Goal: Information Seeking & Learning: Learn about a topic

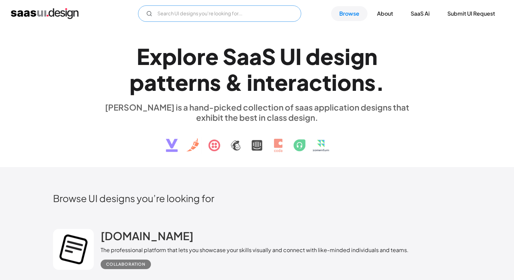
click at [207, 13] on input "Email Form" at bounding box center [219, 13] width 163 height 16
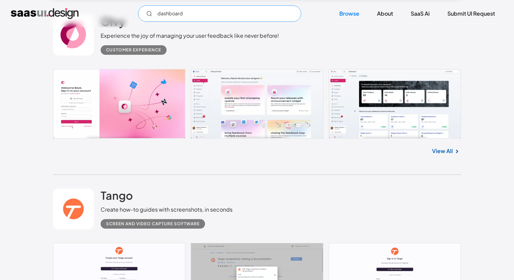
scroll to position [966, 0]
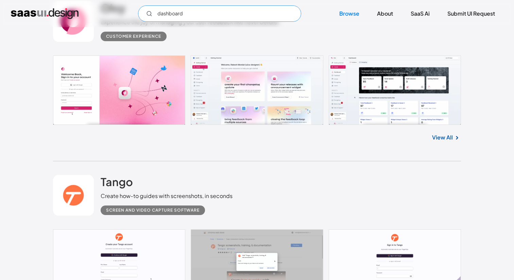
type input "dashboard"
click at [242, 94] on link at bounding box center [257, 89] width 408 height 69
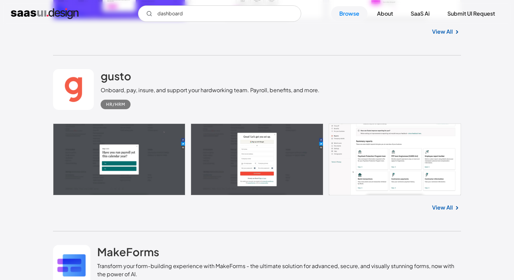
scroll to position [2322, 0]
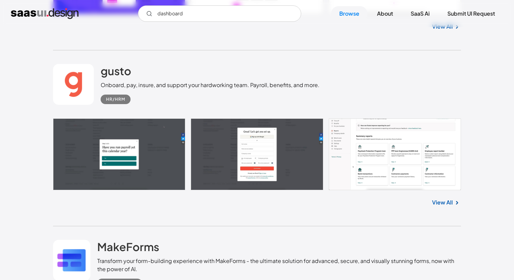
click at [403, 170] on link at bounding box center [257, 153] width 408 height 71
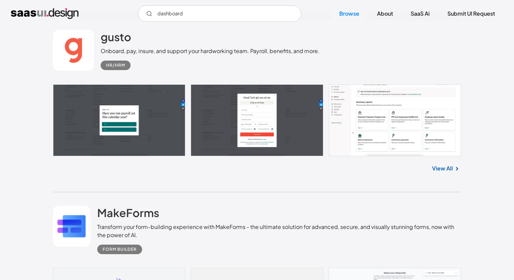
scroll to position [2358, 0]
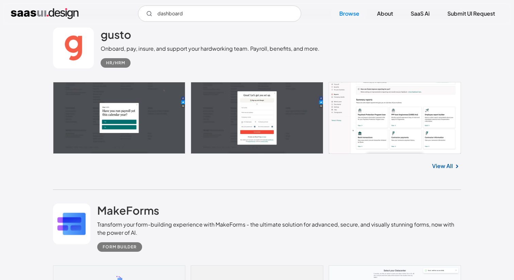
click at [444, 162] on div "View All" at bounding box center [257, 165] width 408 height 22
click at [443, 165] on link "View All" at bounding box center [442, 166] width 21 height 8
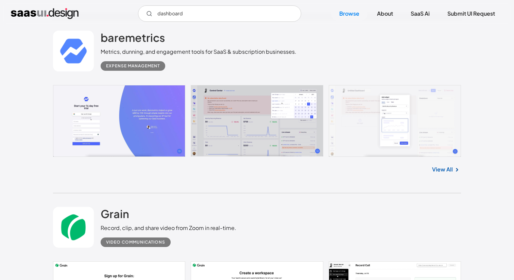
scroll to position [3081, 0]
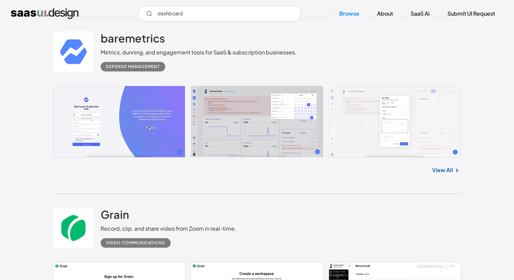
click at [266, 148] on link at bounding box center [257, 122] width 408 height 72
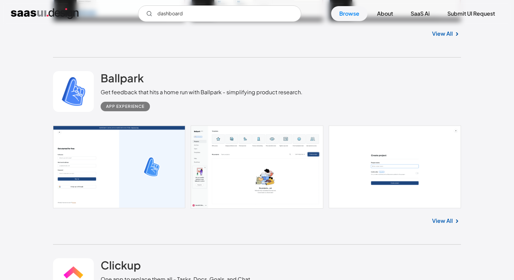
scroll to position [3799, 0]
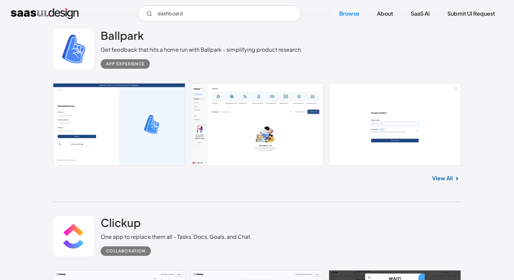
click at [252, 112] on link at bounding box center [257, 124] width 408 height 83
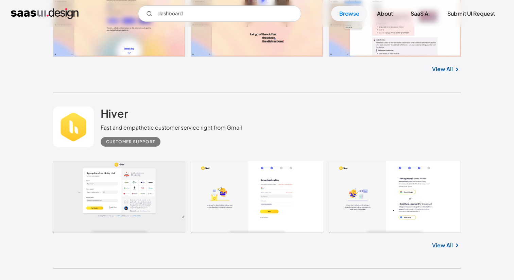
scroll to position [4269, 0]
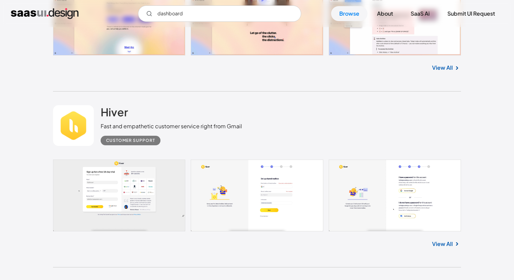
click at [435, 240] on div "View All" at bounding box center [257, 242] width 408 height 22
click at [435, 254] on div "View All" at bounding box center [257, 242] width 408 height 22
click at [431, 241] on div "View All" at bounding box center [257, 242] width 408 height 22
click at [440, 248] on link "View All" at bounding box center [442, 244] width 21 height 8
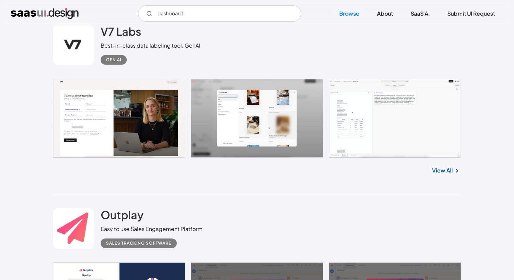
scroll to position [4700, 0]
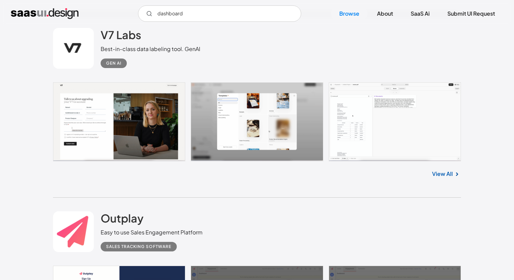
click at [447, 184] on div "View All" at bounding box center [257, 172] width 408 height 22
click at [440, 176] on link "View All" at bounding box center [442, 174] width 21 height 8
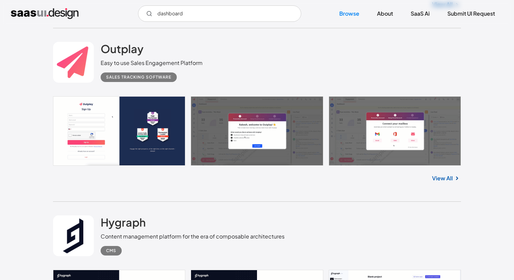
scroll to position [4868, 0]
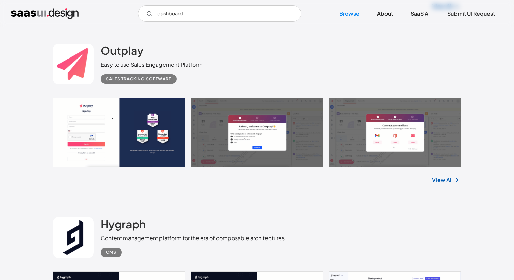
click at [441, 194] on div "Outplay Easy to use Sales Engagement Platform Sales Tracking Software No items …" at bounding box center [257, 117] width 408 height 174
click at [442, 184] on link "View All" at bounding box center [442, 180] width 21 height 8
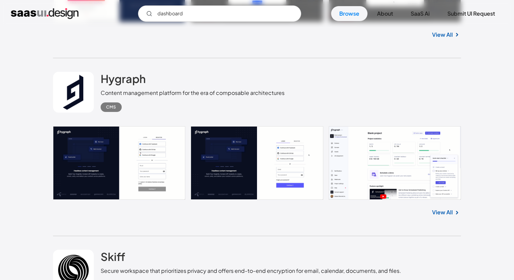
scroll to position [5016, 0]
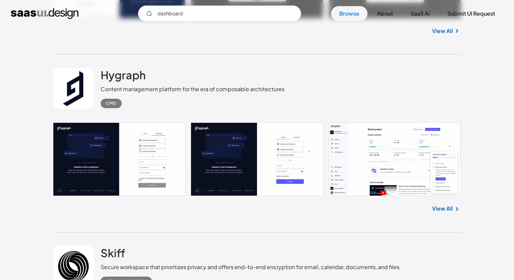
click at [432, 212] on link "View All" at bounding box center [442, 208] width 21 height 8
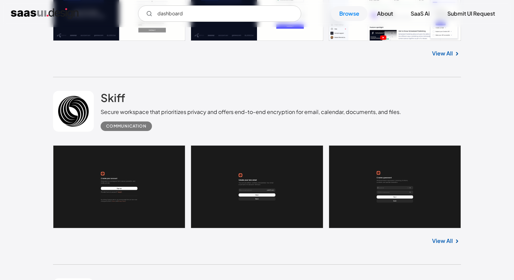
scroll to position [5224, 0]
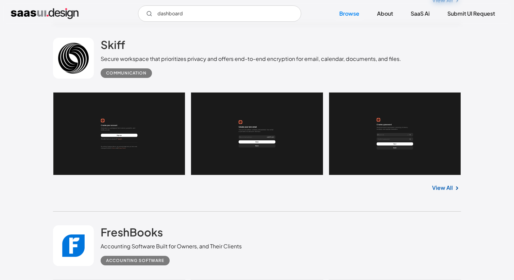
click at [441, 188] on link "View All" at bounding box center [442, 188] width 21 height 8
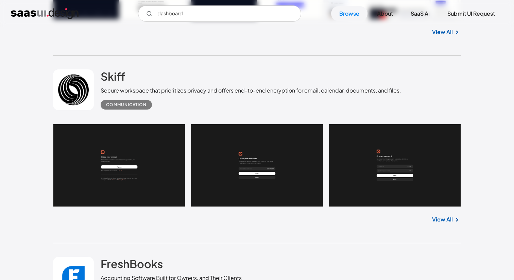
scroll to position [5218, 0]
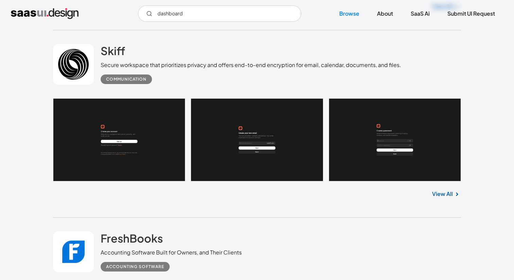
click at [445, 204] on div "View All" at bounding box center [257, 192] width 408 height 22
click at [440, 197] on link "View All" at bounding box center [442, 194] width 21 height 8
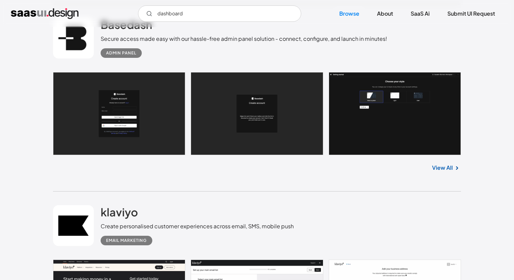
scroll to position [6323, 0]
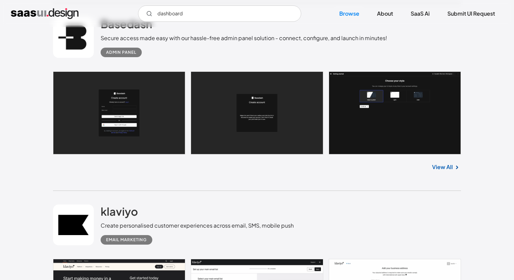
click at [445, 169] on link "View All" at bounding box center [442, 167] width 21 height 8
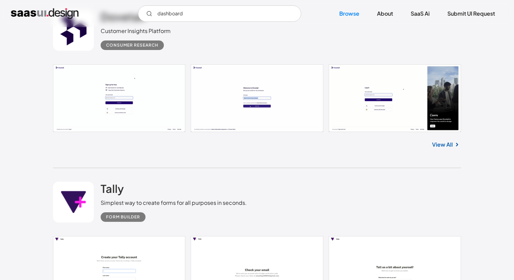
scroll to position [8355, 0]
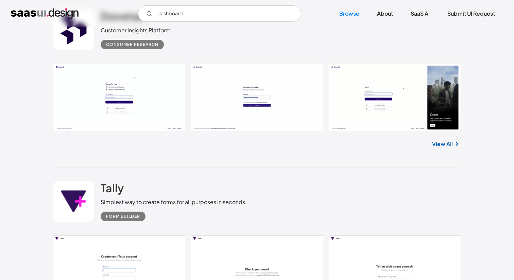
click at [451, 148] on link "View All" at bounding box center [442, 144] width 21 height 8
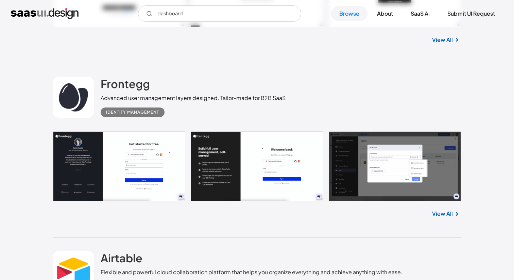
scroll to position [8644, 0]
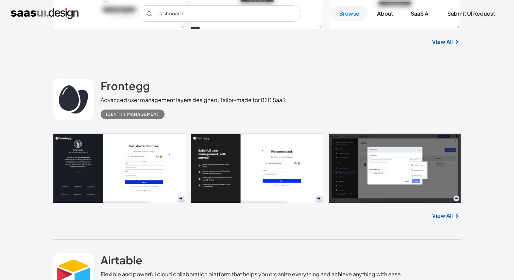
click at [445, 220] on link "View All" at bounding box center [442, 215] width 21 height 8
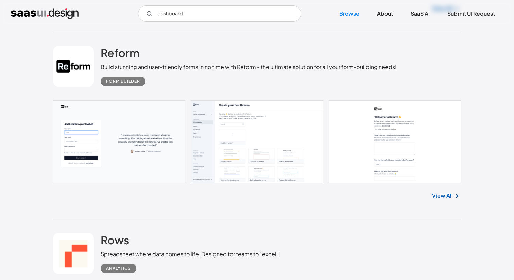
scroll to position [9215, 0]
click at [450, 199] on link "View All" at bounding box center [442, 195] width 21 height 8
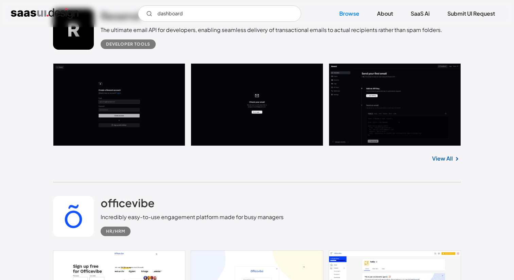
scroll to position [11432, 0]
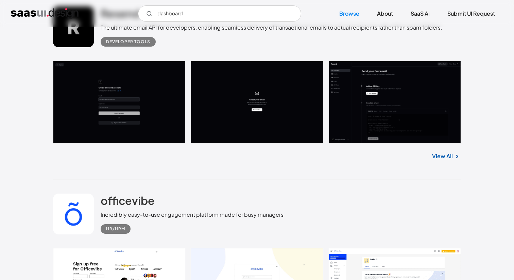
click at [437, 160] on link "View All" at bounding box center [442, 156] width 21 height 8
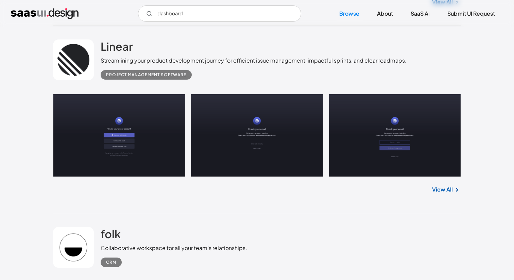
scroll to position [12838, 0]
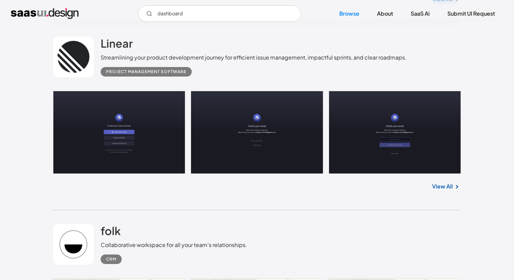
click at [439, 190] on link "View All" at bounding box center [442, 186] width 21 height 8
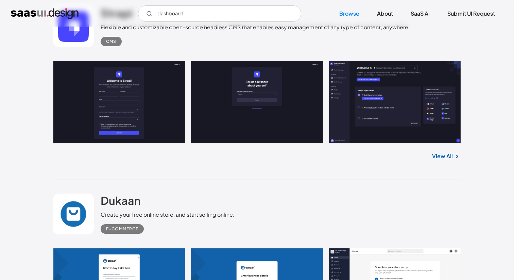
scroll to position [13589, 0]
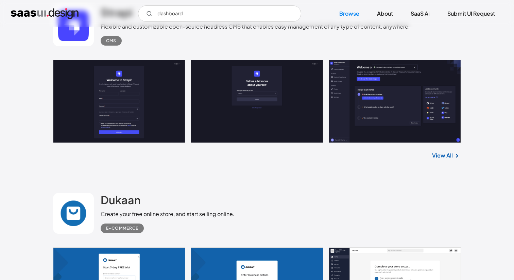
click at [435, 165] on div "View All" at bounding box center [257, 154] width 408 height 22
click at [431, 163] on div "View All" at bounding box center [257, 154] width 408 height 22
click at [442, 159] on link "View All" at bounding box center [442, 155] width 21 height 8
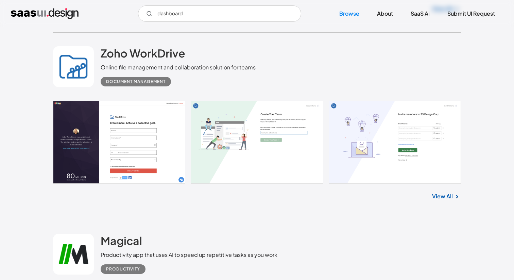
scroll to position [14259, 0]
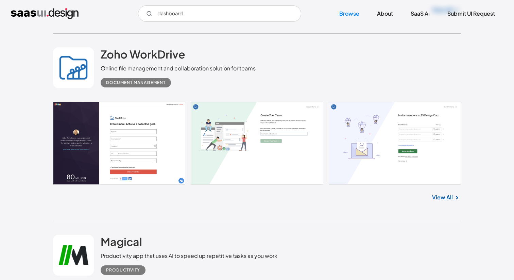
click at [445, 201] on link "View All" at bounding box center [442, 197] width 21 height 8
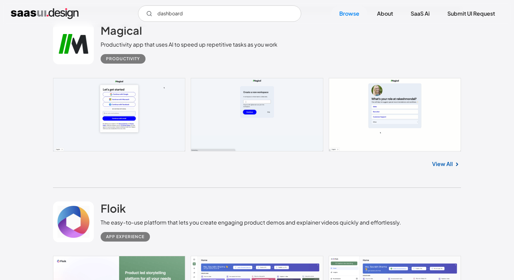
scroll to position [14468, 0]
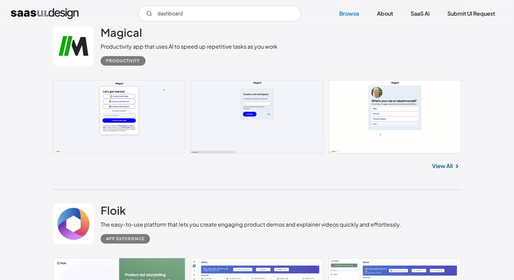
click at [438, 170] on link "View All" at bounding box center [442, 166] width 21 height 8
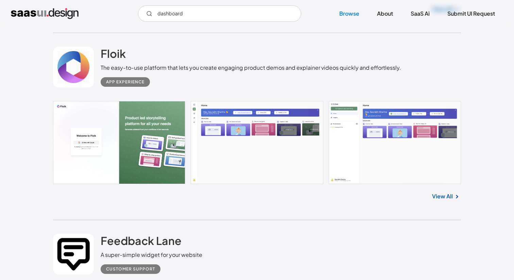
scroll to position [14622, 0]
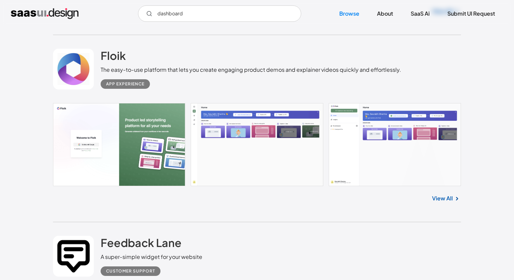
click at [261, 145] on link at bounding box center [257, 144] width 408 height 83
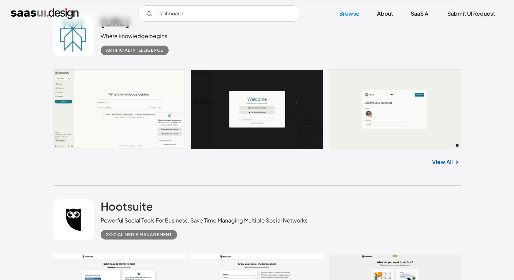
scroll to position [15023, 0]
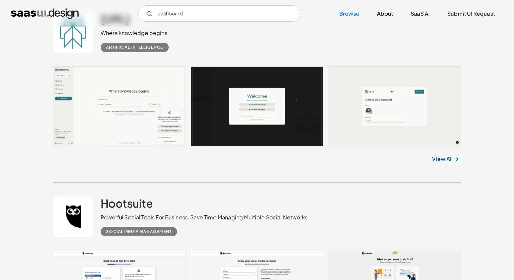
click at [444, 163] on link "View All" at bounding box center [442, 159] width 21 height 8
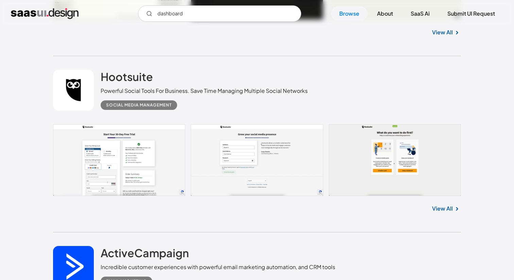
scroll to position [15202, 0]
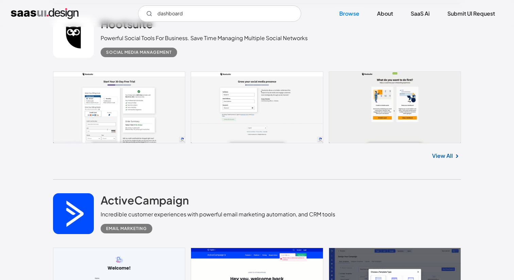
click at [437, 160] on link "View All" at bounding box center [442, 156] width 21 height 8
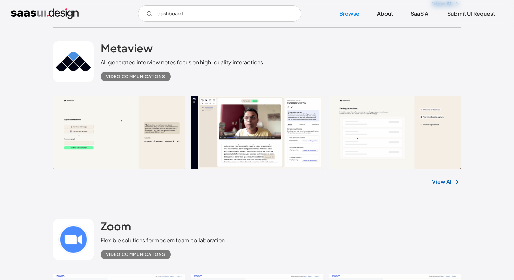
scroll to position [15713, 0]
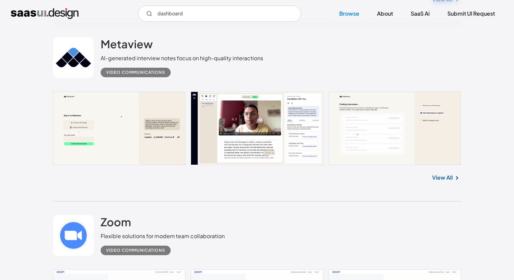
click at [244, 156] on link at bounding box center [257, 127] width 408 height 73
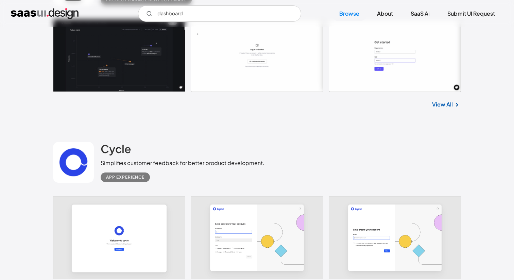
scroll to position [16308, 0]
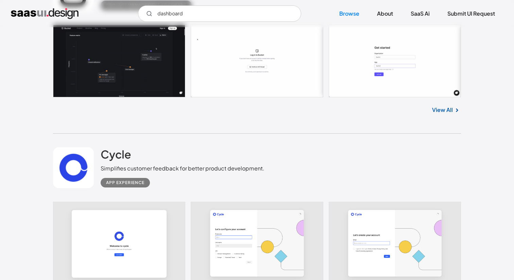
click at [152, 82] on link at bounding box center [257, 60] width 408 height 73
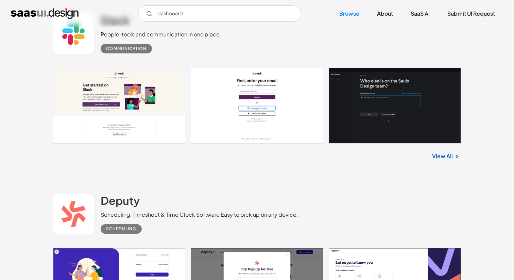
scroll to position [17329, 0]
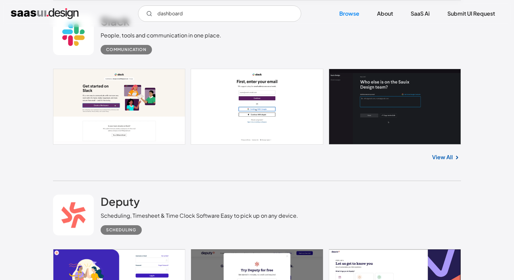
click at [442, 161] on link "View All" at bounding box center [442, 157] width 21 height 8
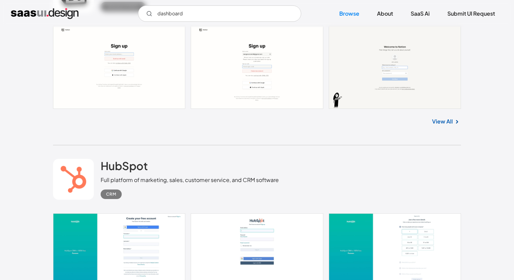
scroll to position [17733, 0]
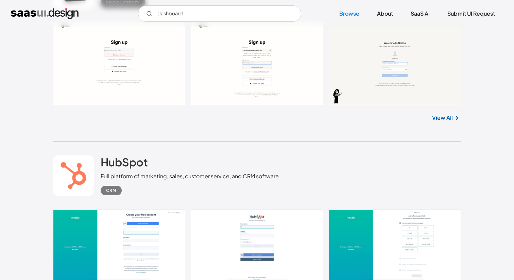
click at [443, 122] on link "View All" at bounding box center [442, 118] width 21 height 8
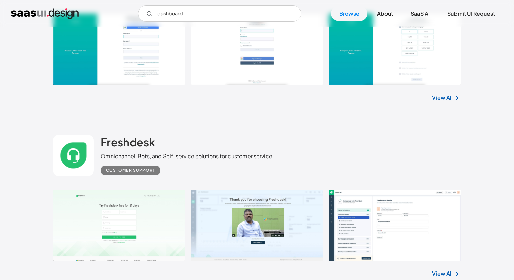
scroll to position [17931, 0]
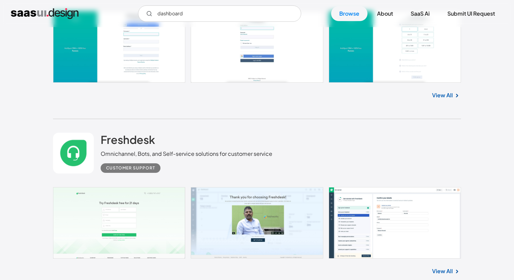
click at [451, 99] on link "View All" at bounding box center [442, 95] width 21 height 8
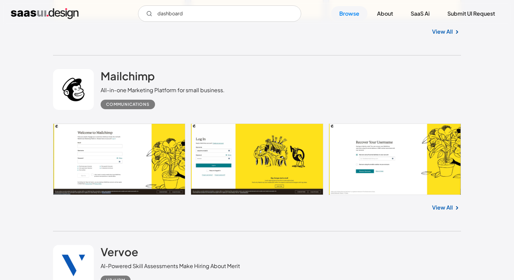
scroll to position [12108, 0]
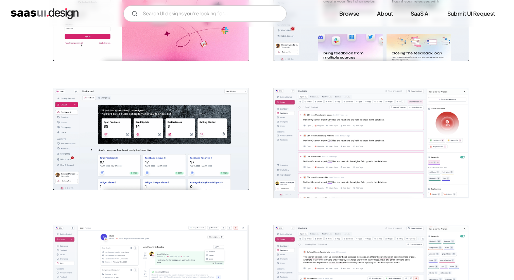
scroll to position [204, 0]
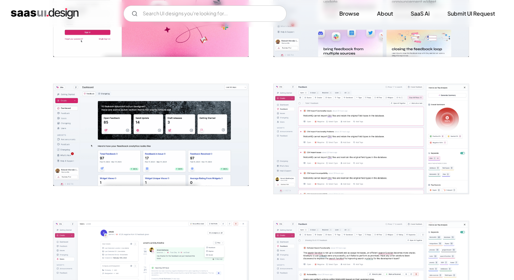
click at [153, 127] on img "open lightbox" at bounding box center [150, 135] width 195 height 102
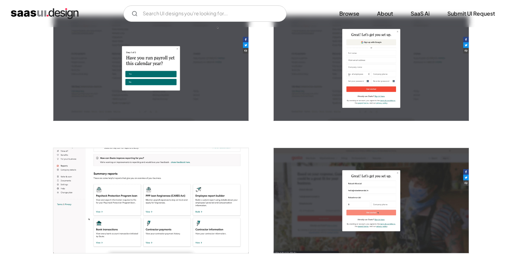
scroll to position [145, 0]
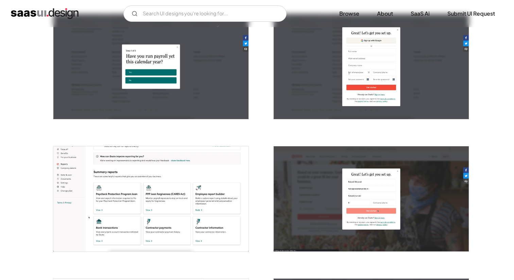
click at [225, 181] on img "open lightbox" at bounding box center [150, 198] width 195 height 105
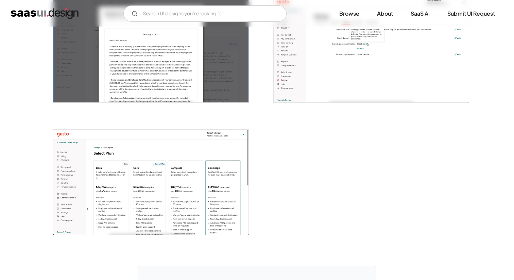
scroll to position [1627, 0]
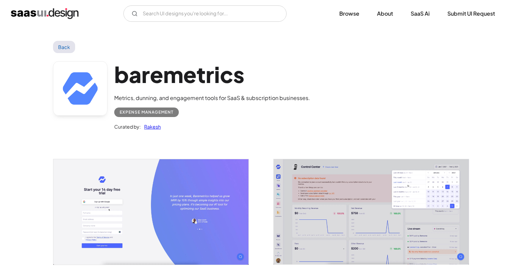
click at [345, 223] on img "open lightbox" at bounding box center [371, 211] width 195 height 105
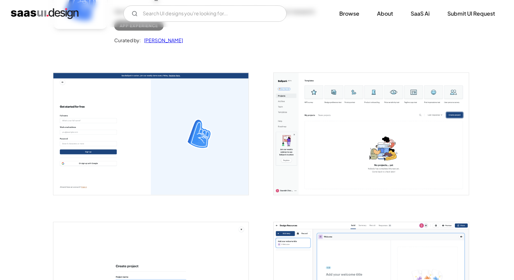
scroll to position [87, 0]
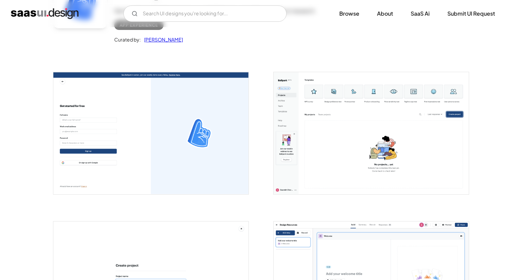
click at [300, 130] on img "open lightbox" at bounding box center [371, 133] width 195 height 122
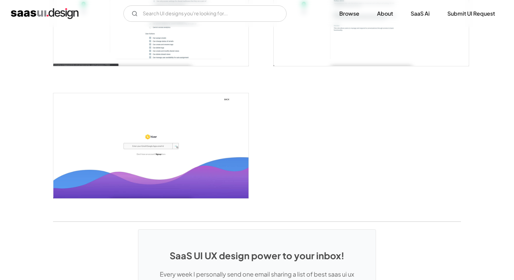
scroll to position [1522, 0]
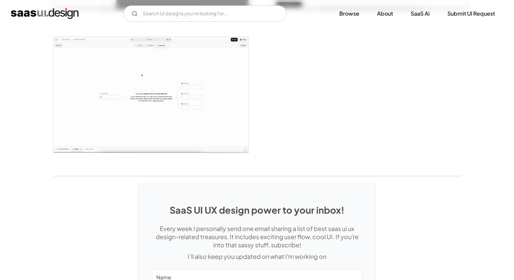
scroll to position [1626, 0]
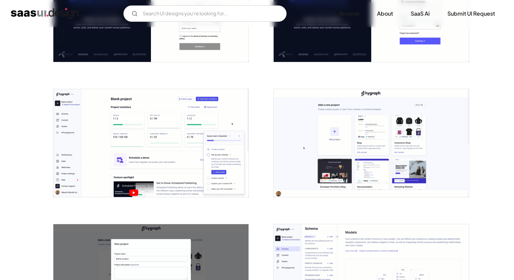
scroll to position [210, 0]
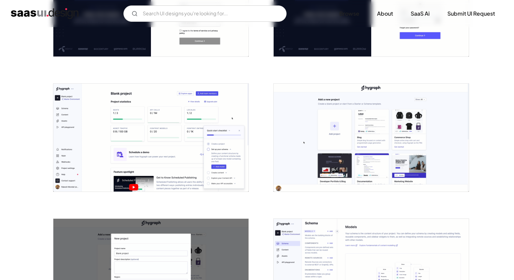
click at [220, 119] on img "open lightbox" at bounding box center [150, 138] width 195 height 108
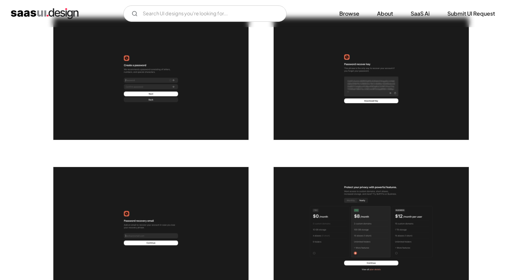
scroll to position [289, 0]
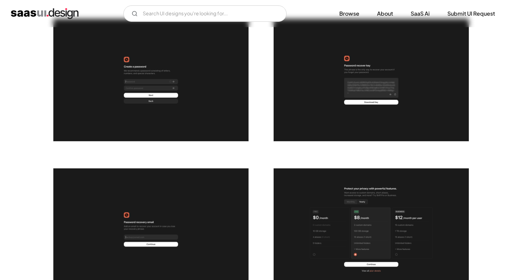
click at [362, 179] on img "open lightbox" at bounding box center [371, 229] width 195 height 122
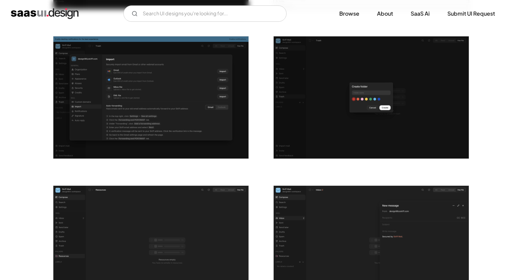
scroll to position [1122, 0]
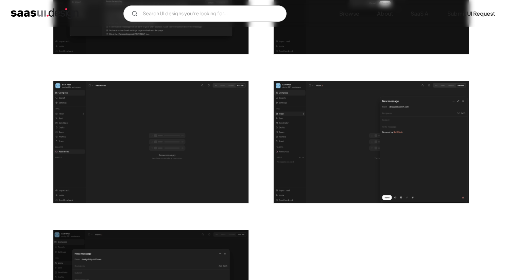
click at [233, 146] on img "open lightbox" at bounding box center [150, 142] width 195 height 122
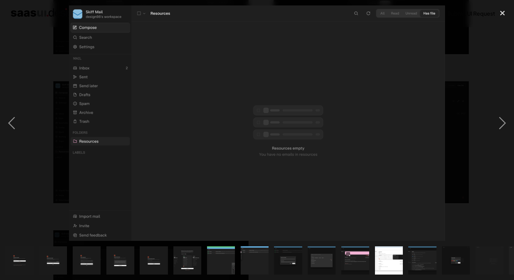
click at [485, 66] on div at bounding box center [257, 122] width 514 height 235
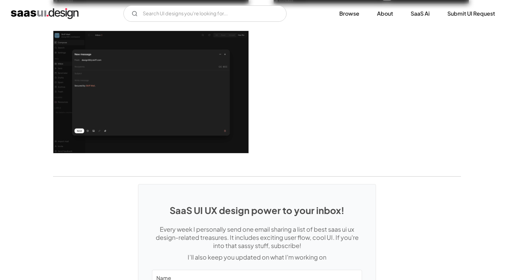
scroll to position [1331, 0]
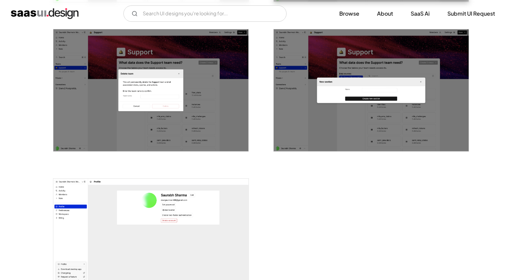
scroll to position [1371, 0]
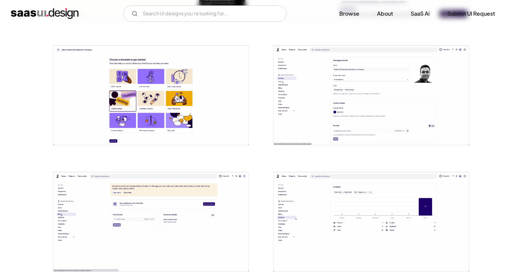
scroll to position [362, 0]
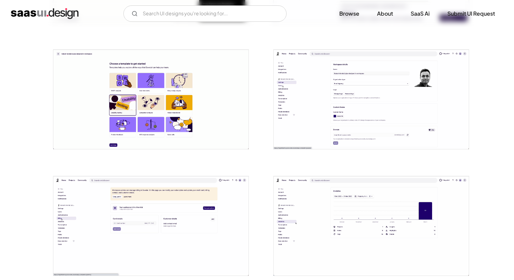
click at [229, 102] on img "open lightbox" at bounding box center [150, 99] width 195 height 99
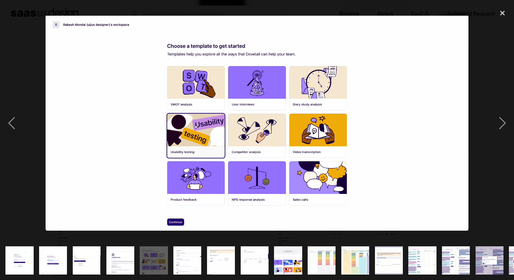
click at [488, 38] on div at bounding box center [257, 122] width 514 height 235
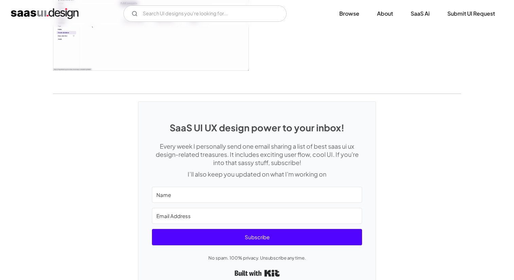
scroll to position [1716, 0]
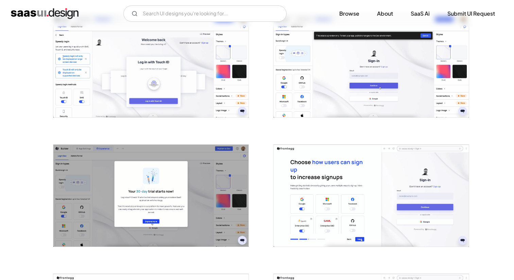
scroll to position [1646, 0]
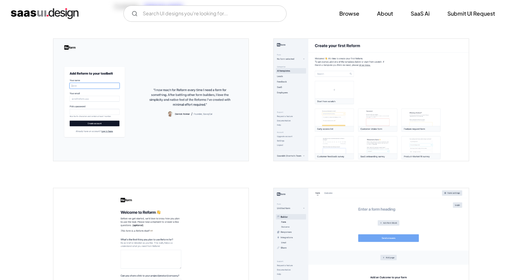
scroll to position [121, 0]
click at [384, 134] on img "open lightbox" at bounding box center [371, 99] width 195 height 122
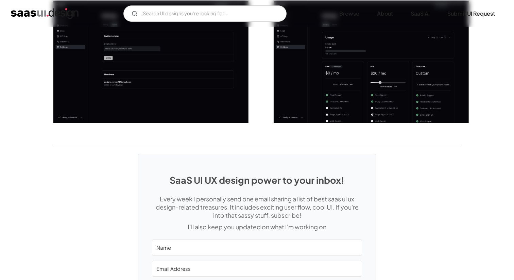
scroll to position [982, 0]
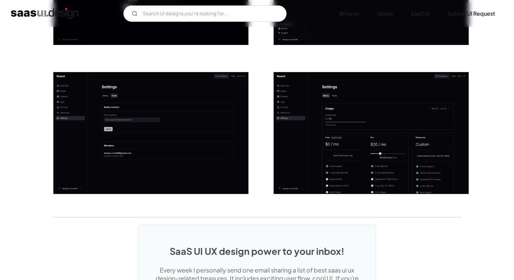
click at [331, 151] on img "open lightbox" at bounding box center [371, 133] width 195 height 122
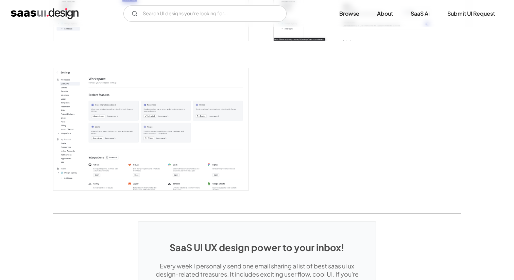
scroll to position [1733, 0]
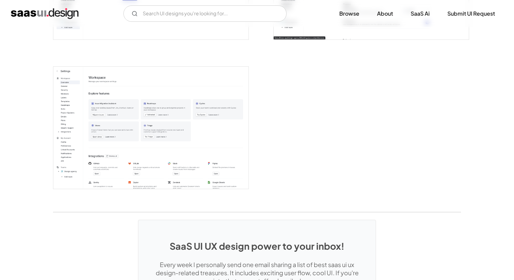
click at [175, 121] on img "open lightbox" at bounding box center [150, 128] width 195 height 122
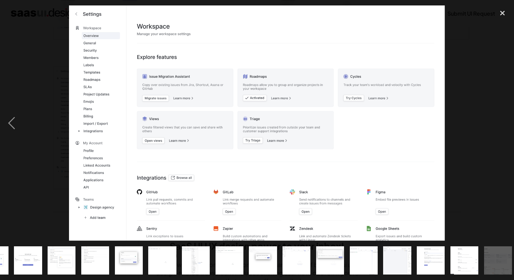
scroll to position [0, 263]
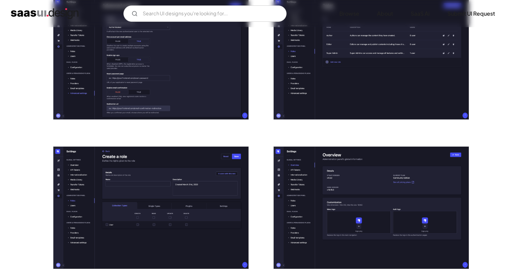
scroll to position [1434, 0]
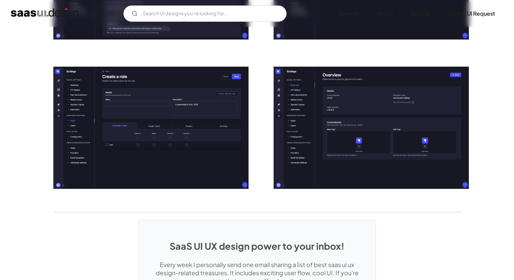
click at [308, 117] on img "open lightbox" at bounding box center [371, 128] width 195 height 122
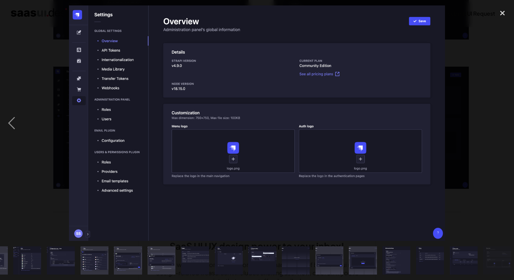
scroll to position [0, 163]
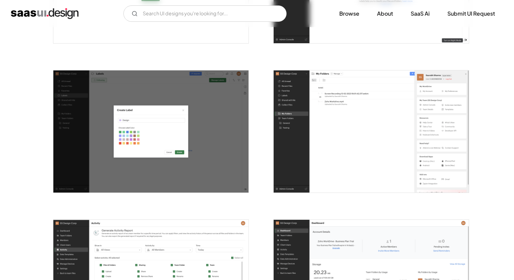
scroll to position [1443, 0]
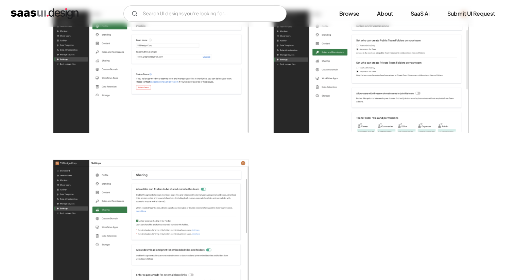
scroll to position [1778, 0]
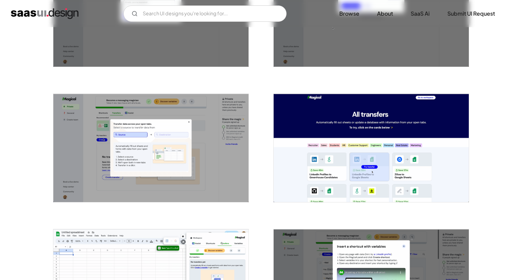
scroll to position [1282, 0]
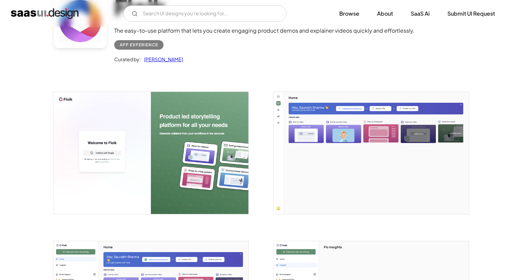
scroll to position [79, 0]
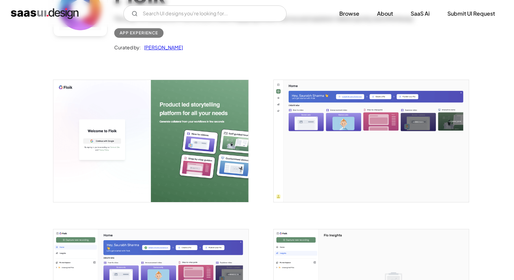
click at [340, 133] on img "open lightbox" at bounding box center [371, 141] width 195 height 122
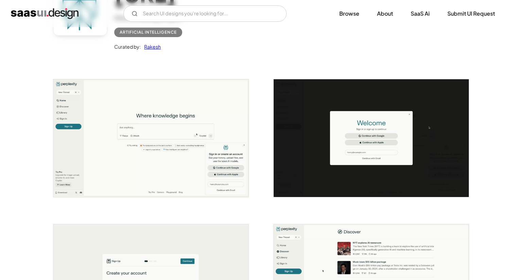
scroll to position [76, 0]
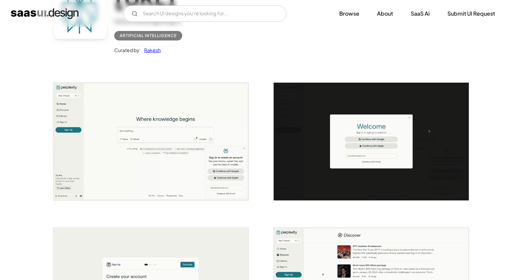
click at [194, 129] on img "open lightbox" at bounding box center [150, 141] width 195 height 117
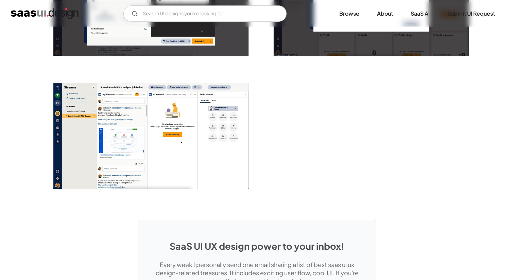
scroll to position [1271, 0]
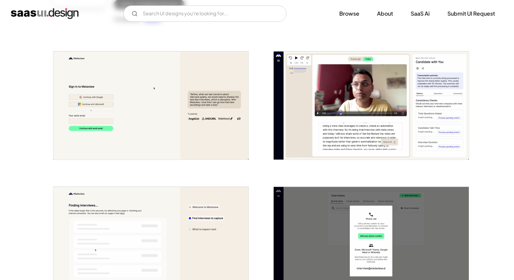
scroll to position [113, 0]
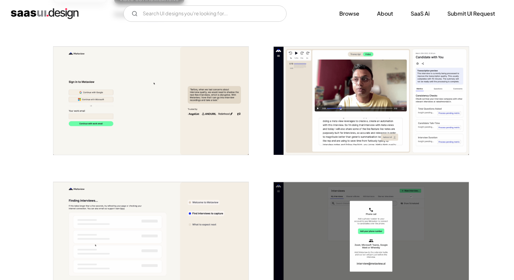
click at [302, 120] on img "open lightbox" at bounding box center [371, 101] width 195 height 108
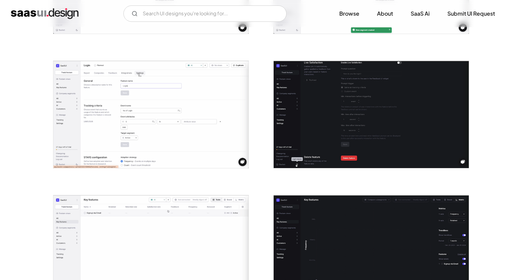
scroll to position [1164, 0]
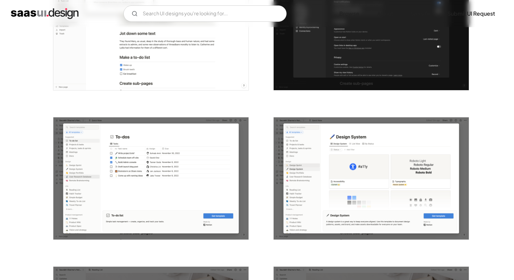
scroll to position [1436, 0]
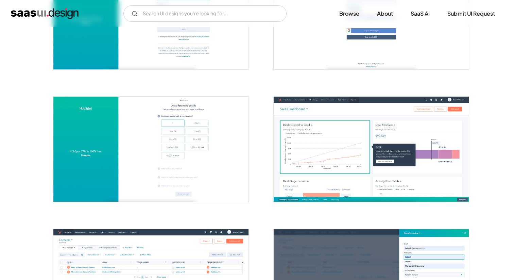
scroll to position [198, 0]
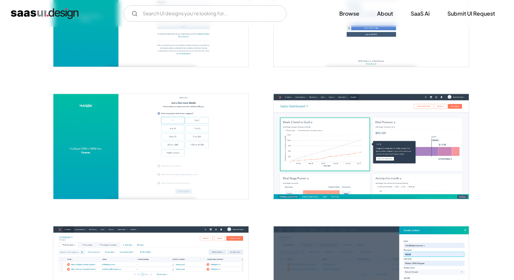
click at [335, 135] on img "open lightbox" at bounding box center [371, 146] width 195 height 105
